Goal: Task Accomplishment & Management: Use online tool/utility

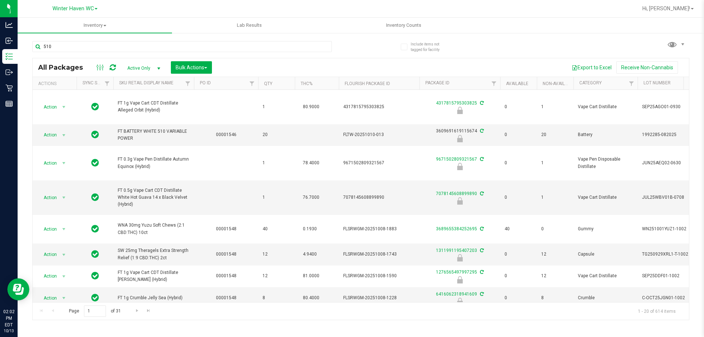
click at [342, 48] on div "Inventory All packages All inventory Waste log Create inventory Lab Results Inv…" at bounding box center [361, 177] width 687 height 319
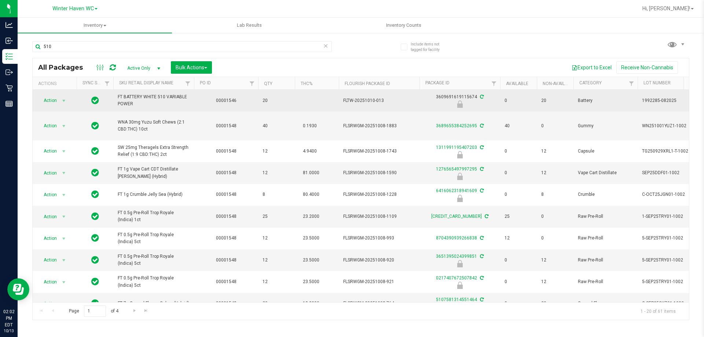
click at [118, 98] on span "FT BATTERY WHITE 510 VARIABLE POWER" at bounding box center [154, 101] width 72 height 14
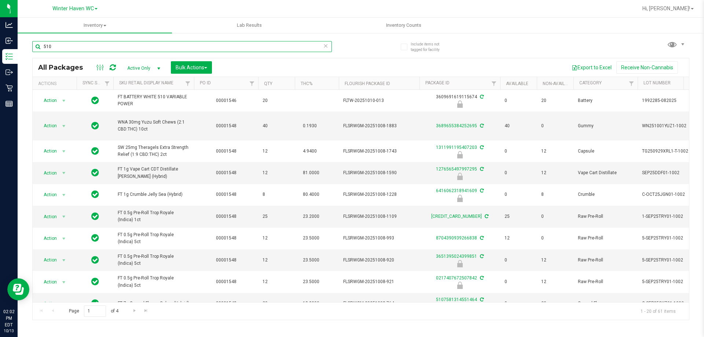
click at [84, 50] on input "510" at bounding box center [182, 46] width 300 height 11
click at [84, 49] on input "510" at bounding box center [182, 46] width 300 height 11
paste input "FT BATTERY WHITE 510 VARIABLE POWER"
type input "FT BATTERY WHITE 510 VARIABLE POWER"
click at [355, 43] on div "FT BATTERY WHITE 510 VARIABLE POWER" at bounding box center [196, 45] width 329 height 23
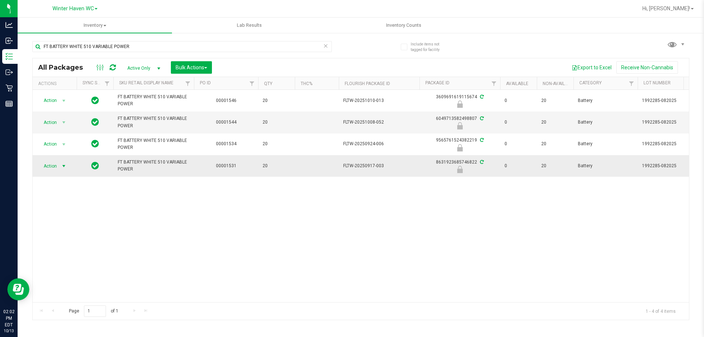
click at [56, 168] on span "Action" at bounding box center [50, 166] width 20 height 10
click at [71, 248] on li "Unlock package" at bounding box center [63, 253] width 47 height 11
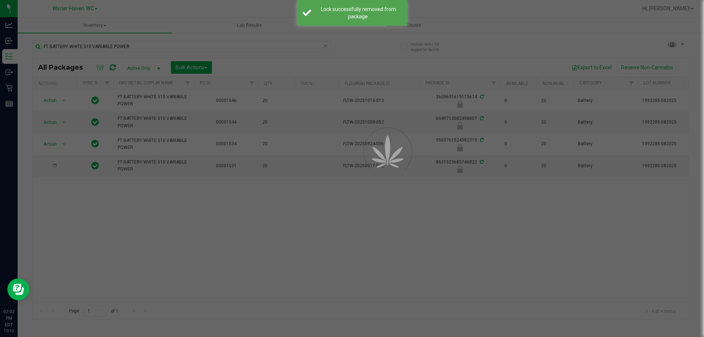
click at [143, 240] on div at bounding box center [352, 168] width 704 height 337
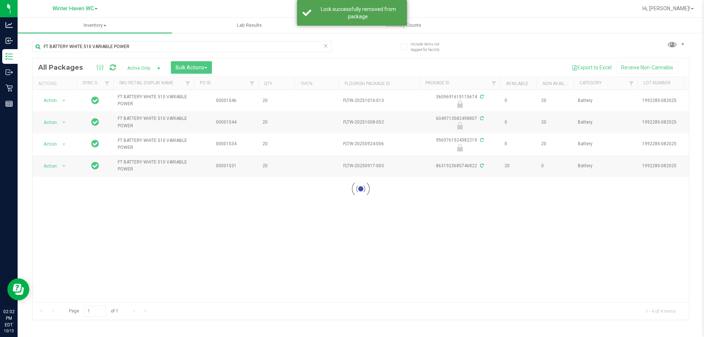
click at [371, 231] on div at bounding box center [361, 188] width 656 height 261
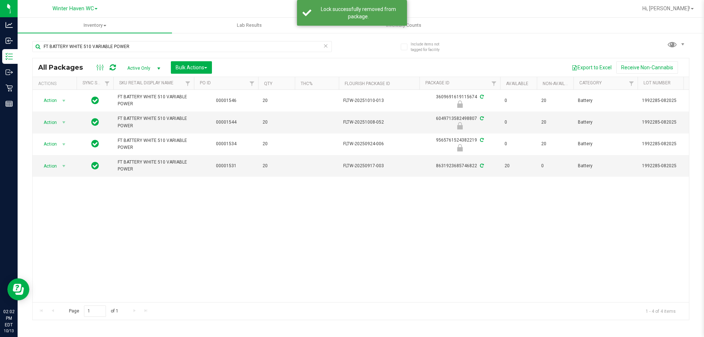
click at [364, 234] on div "Action Action Edit attributes Global inventory Locate package Package audit log…" at bounding box center [361, 196] width 656 height 212
